Goal: Navigation & Orientation: Find specific page/section

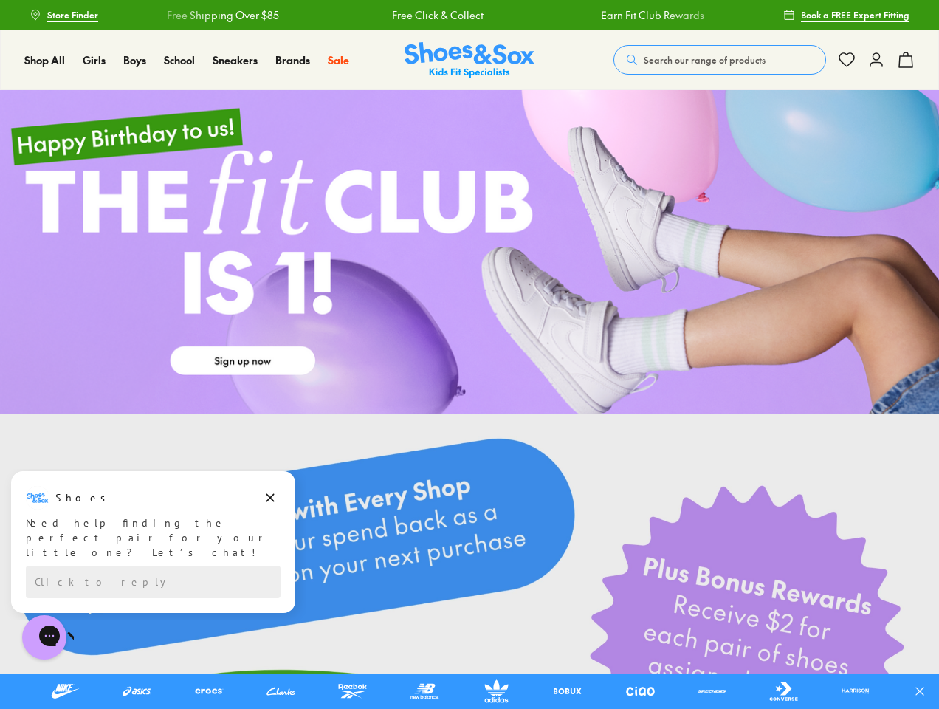
click at [926, 691] on icon at bounding box center [919, 691] width 15 height 15
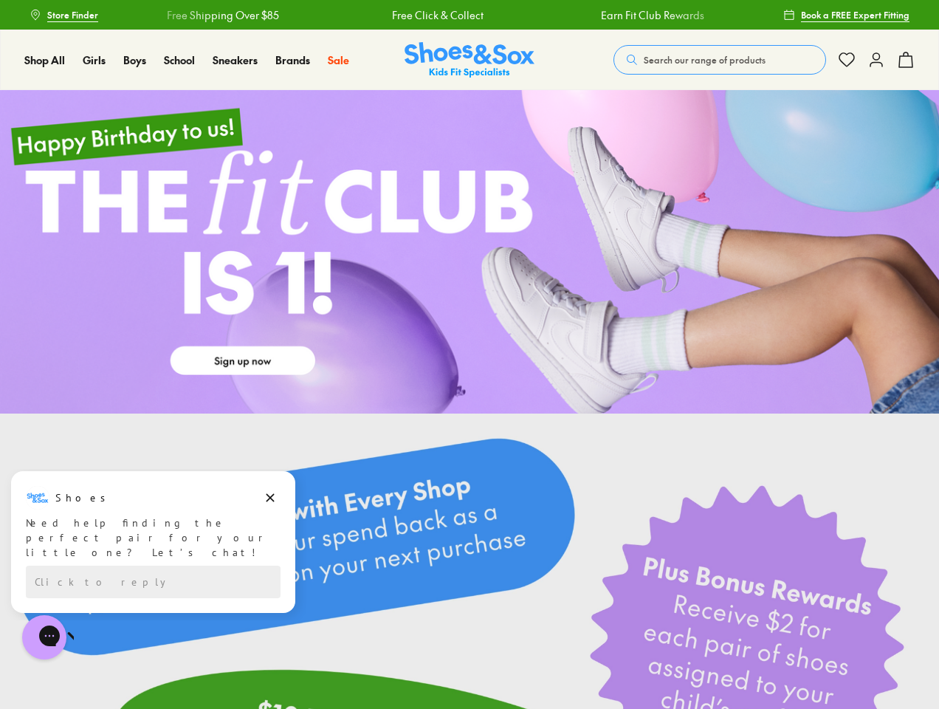
click at [720, 60] on span "Search our range of products" at bounding box center [705, 59] width 122 height 13
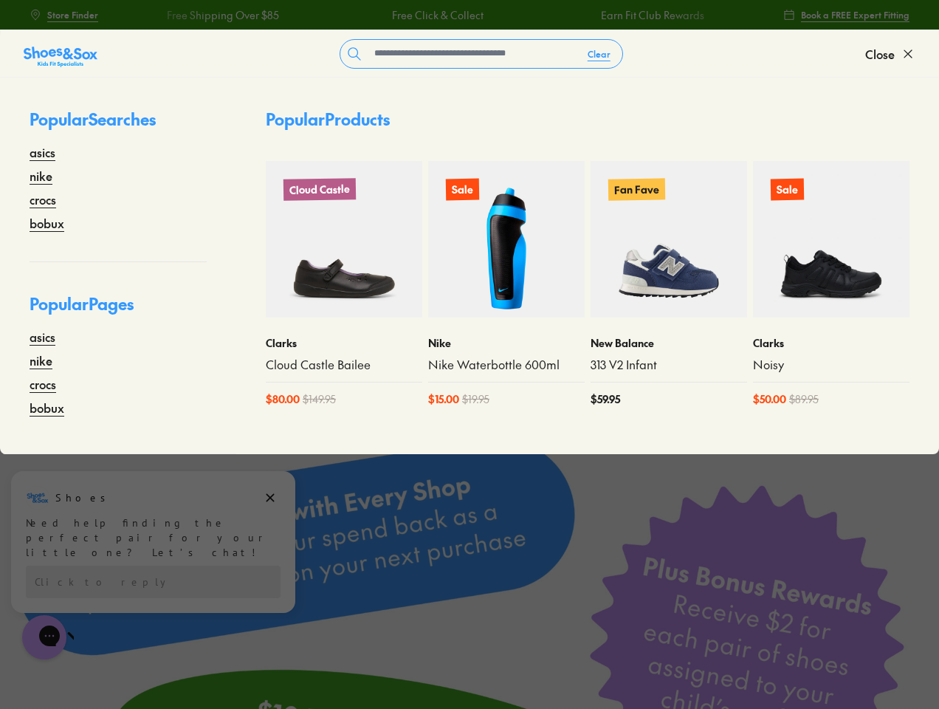
click at [599, 54] on button "Clear" at bounding box center [599, 54] width 47 height 27
click at [890, 54] on span "Close" at bounding box center [880, 54] width 30 height 18
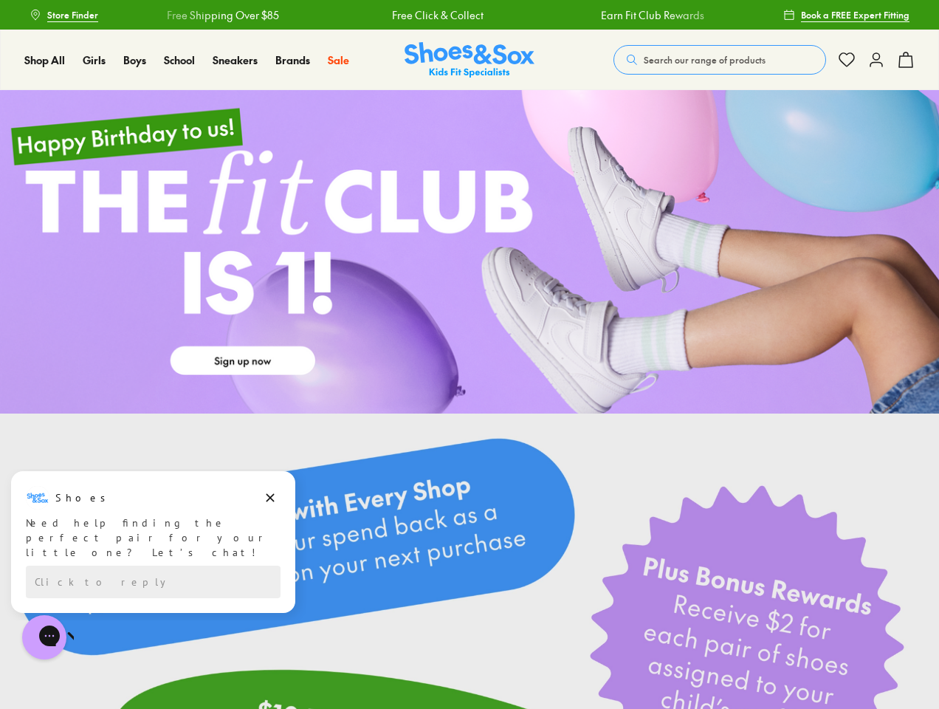
click at [906, 60] on icon at bounding box center [906, 60] width 18 height 18
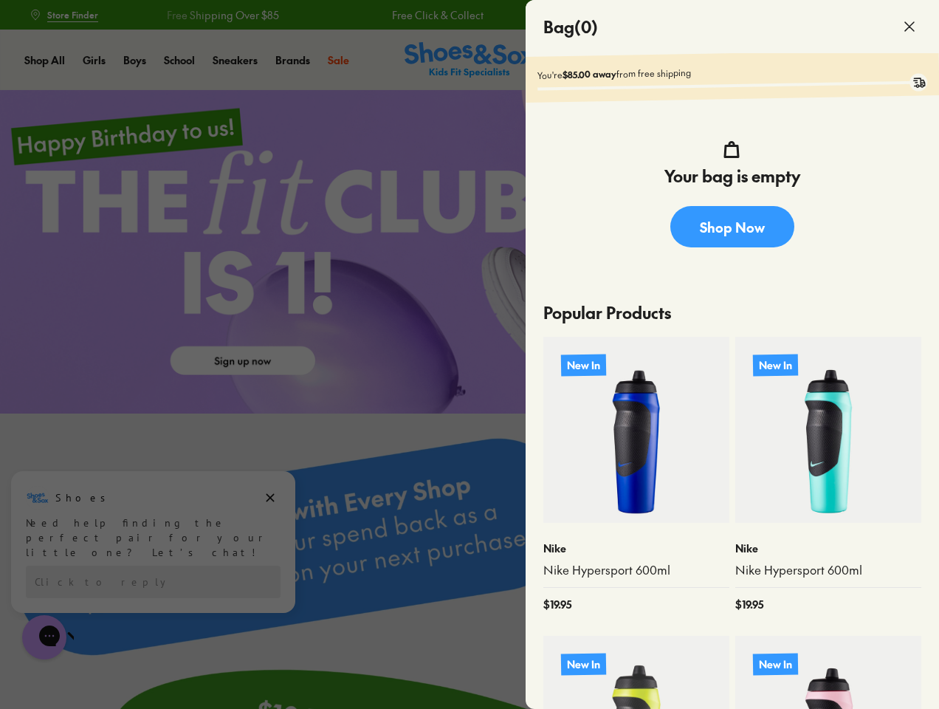
click at [153, 533] on div at bounding box center [469, 354] width 939 height 709
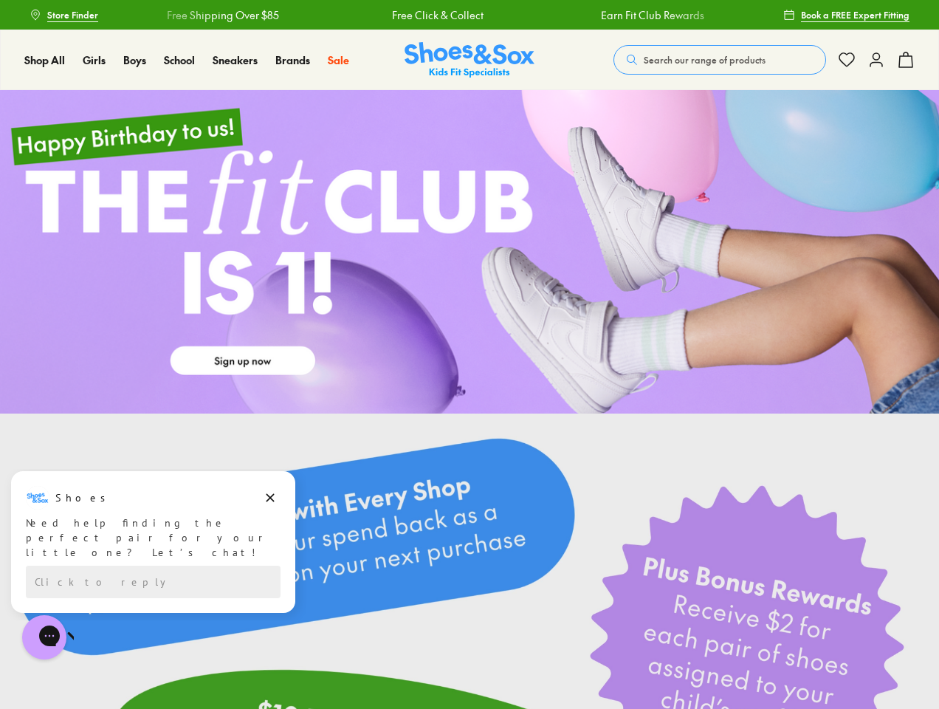
click at [270, 498] on icon "Dismiss campaign" at bounding box center [270, 498] width 8 height 8
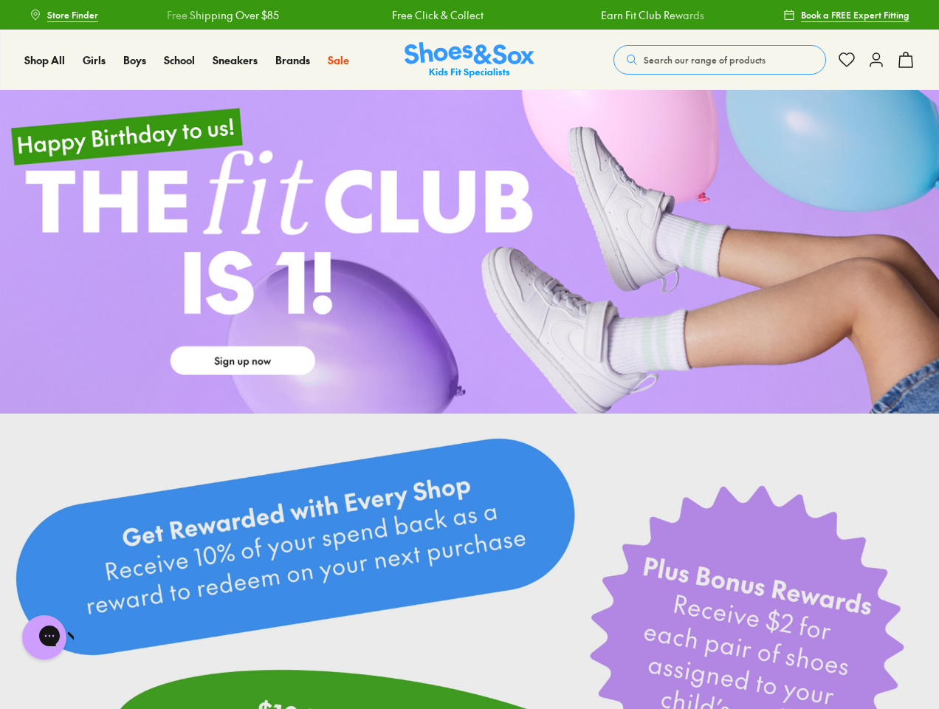
click at [153, 567] on video at bounding box center [469, 666] width 939 height 506
click at [89, 637] on icon "Open gorgias live chat" at bounding box center [96, 635] width 14 height 14
